Goal: Task Accomplishment & Management: Use online tool/utility

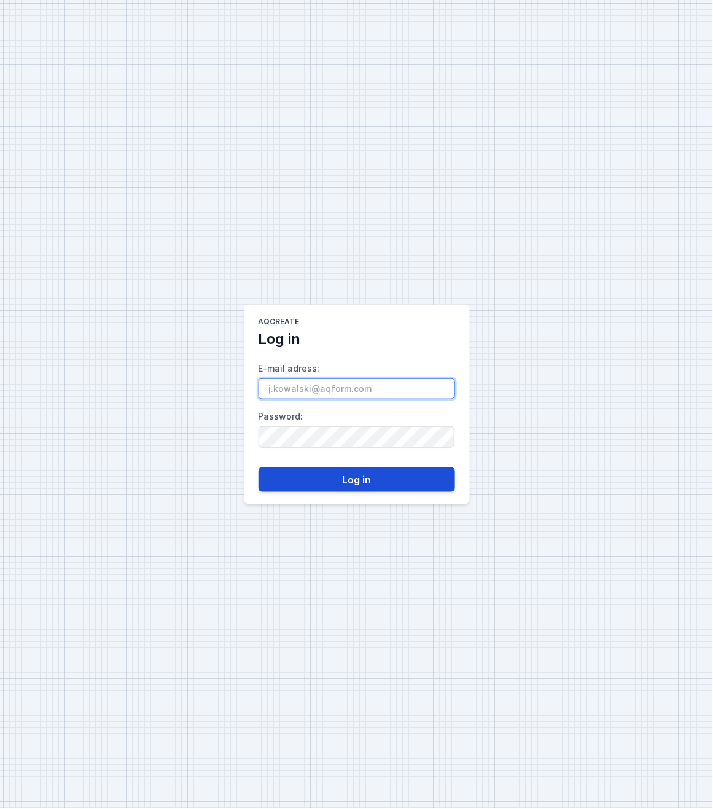
type input "[PERSON_NAME][EMAIL_ADDRESS][DOMAIN_NAME]"
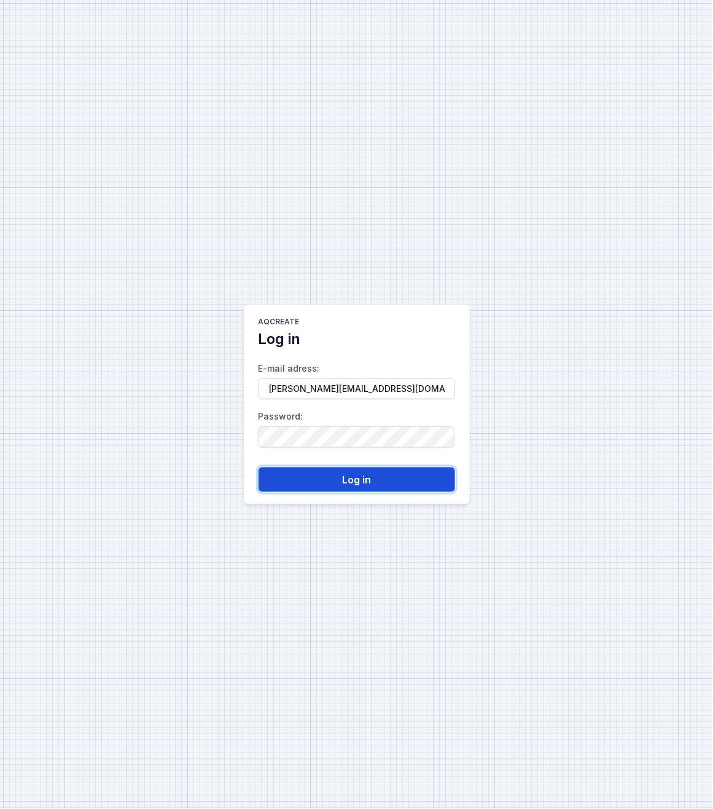
click at [349, 477] on button "Log in" at bounding box center [357, 480] width 197 height 25
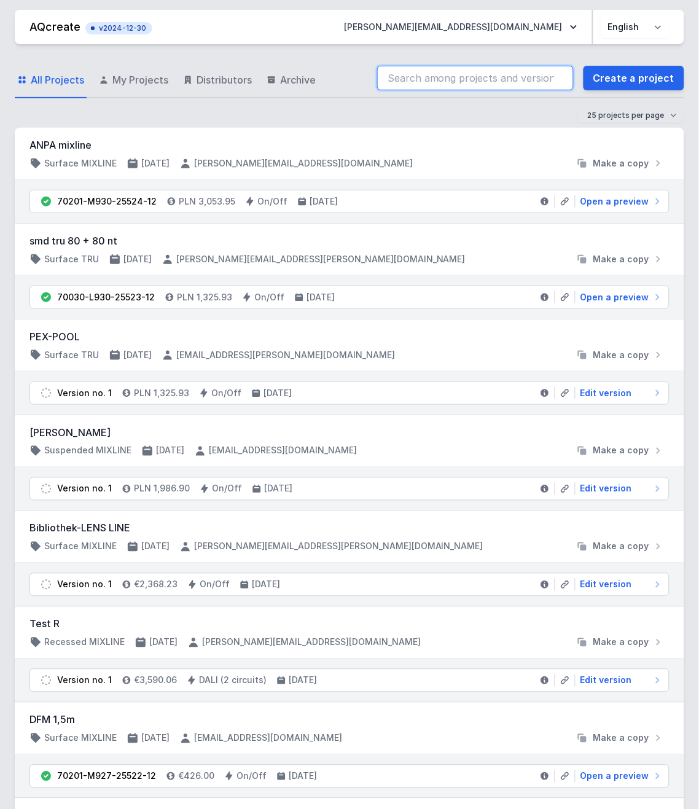
click at [440, 81] on input "search" at bounding box center [475, 78] width 197 height 25
paste input "70030-L930-25523-12"
click at [474, 75] on input "70030-L930-25523-12" at bounding box center [475, 78] width 197 height 25
click at [507, 75] on input "70030-L930-25523-12" at bounding box center [475, 78] width 197 height 25
click at [528, 79] on input "70030-L930-25523-12" at bounding box center [475, 78] width 197 height 25
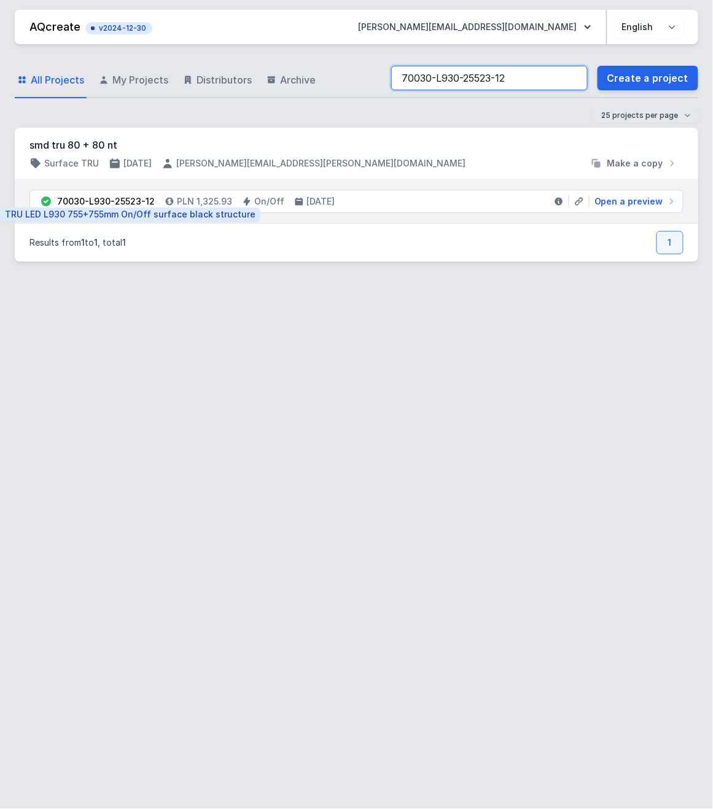
type input "70030-L930-25523-12"
click at [127, 206] on div "70030-L930-25523-12" at bounding box center [106, 201] width 98 height 12
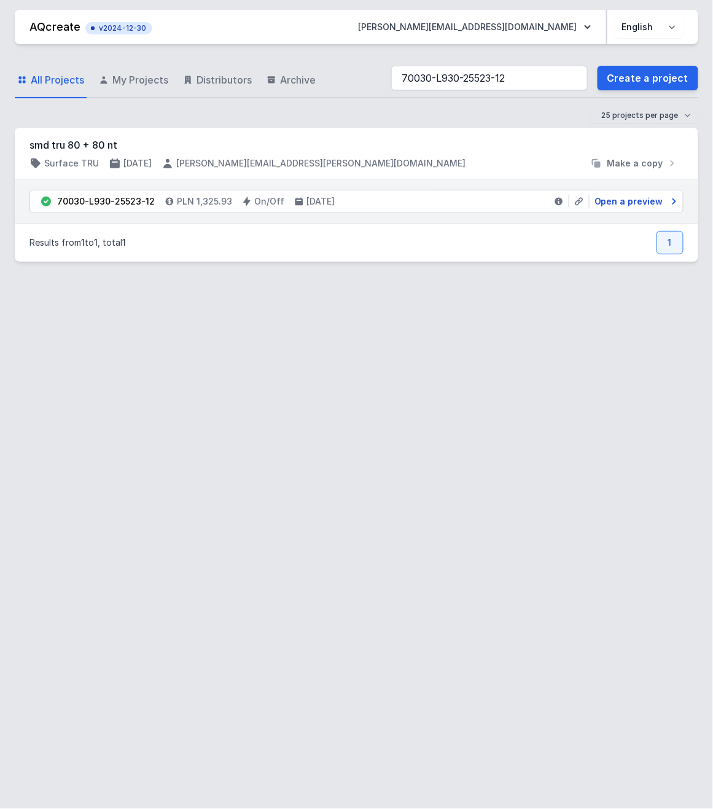
click at [622, 200] on span "Open a preview" at bounding box center [629, 201] width 69 height 12
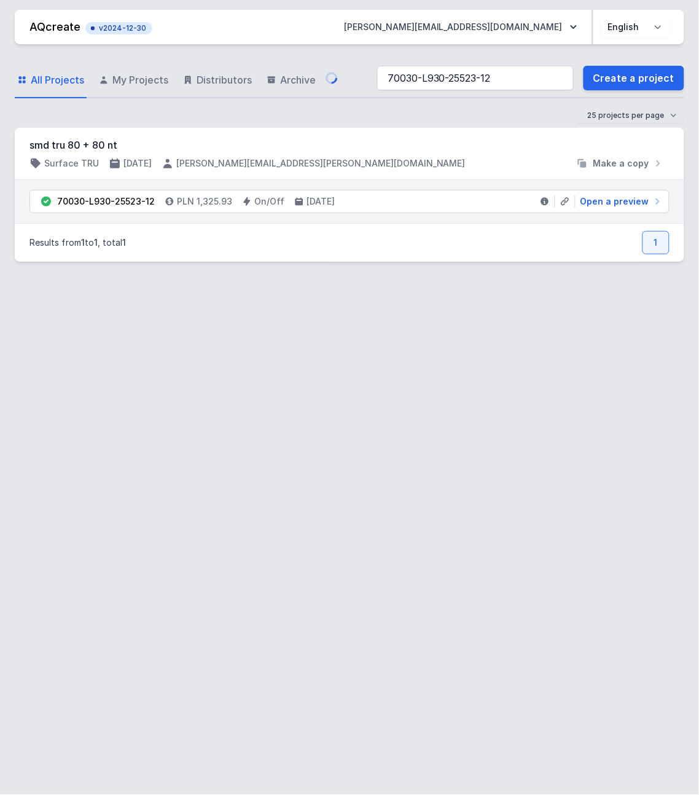
select select "3000"
select select "2"
select select "opal"
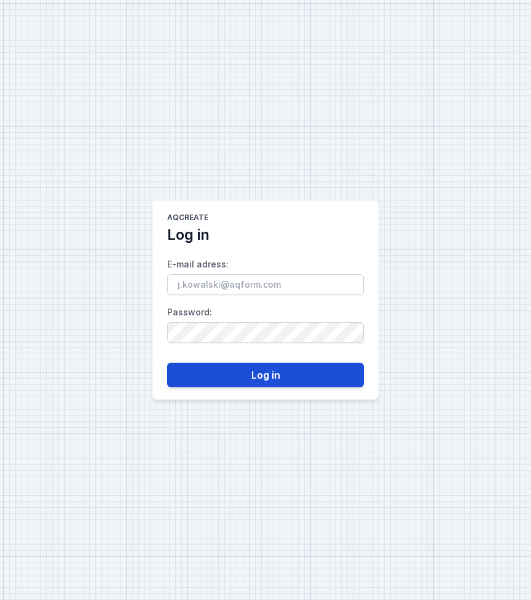
type input "[PERSON_NAME][EMAIL_ADDRESS][DOMAIN_NAME]"
click at [290, 374] on button "Log in" at bounding box center [265, 374] width 197 height 25
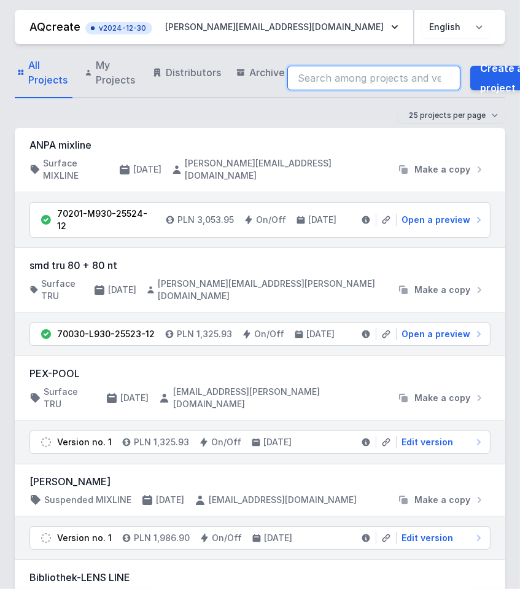
click at [340, 81] on input "search" at bounding box center [374, 78] width 173 height 25
type input "70030-L930-25523-12"
click at [401, 85] on input "70030-L930-25523-12" at bounding box center [374, 78] width 173 height 25
click at [404, 77] on input "70030-L930-25523-12" at bounding box center [374, 78] width 173 height 25
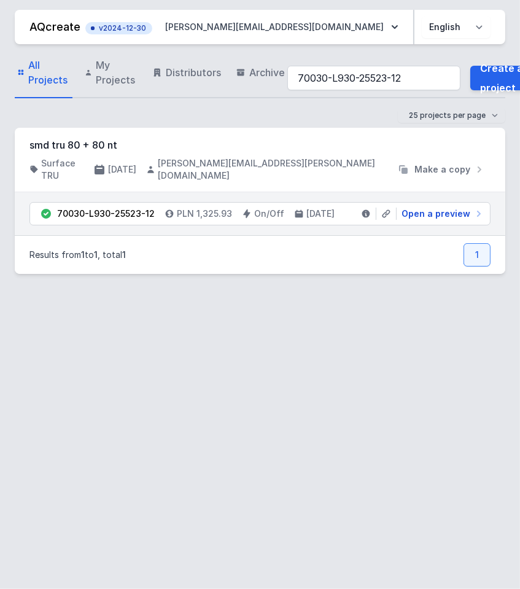
drag, startPoint x: 425, startPoint y: 208, endPoint x: 316, endPoint y: 281, distance: 130.9
click at [425, 208] on span "Open a preview" at bounding box center [436, 214] width 69 height 12
select select "3000"
select select "2"
select select "opal"
